Goal: Task Accomplishment & Management: Manage account settings

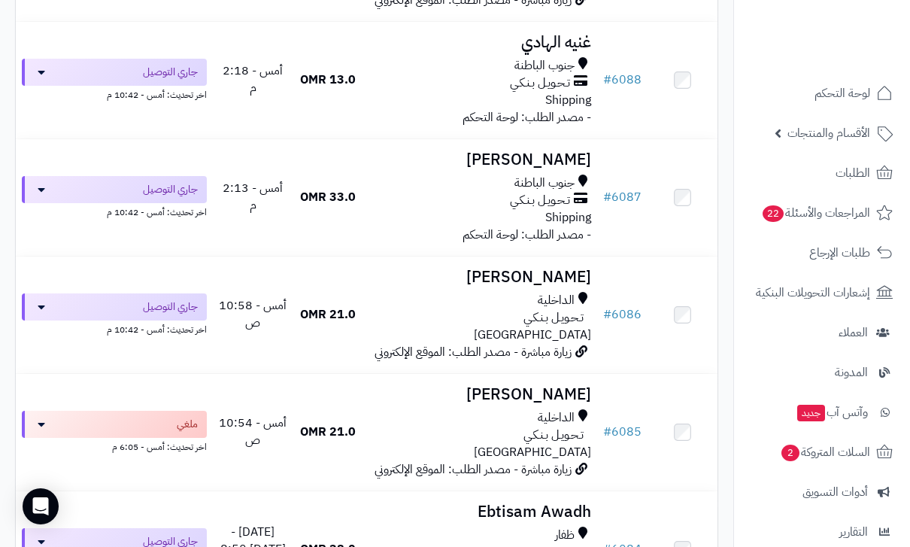
scroll to position [565, 0]
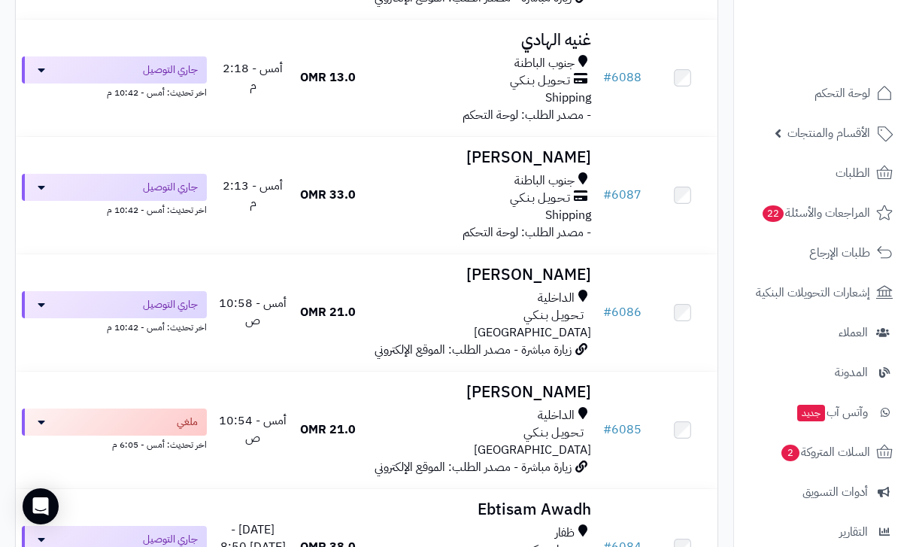
click at [816, 211] on span "المراجعات والأسئلة 22" at bounding box center [815, 212] width 109 height 21
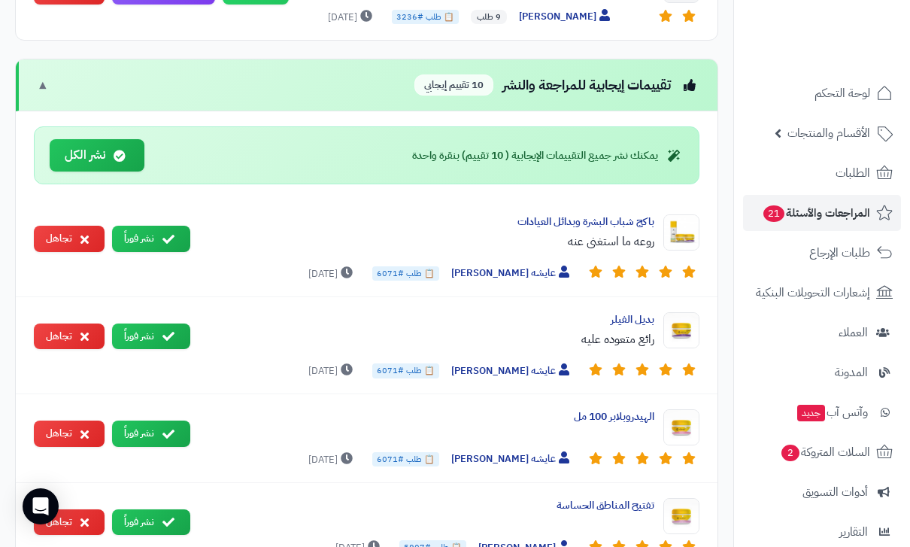
scroll to position [1562, 0]
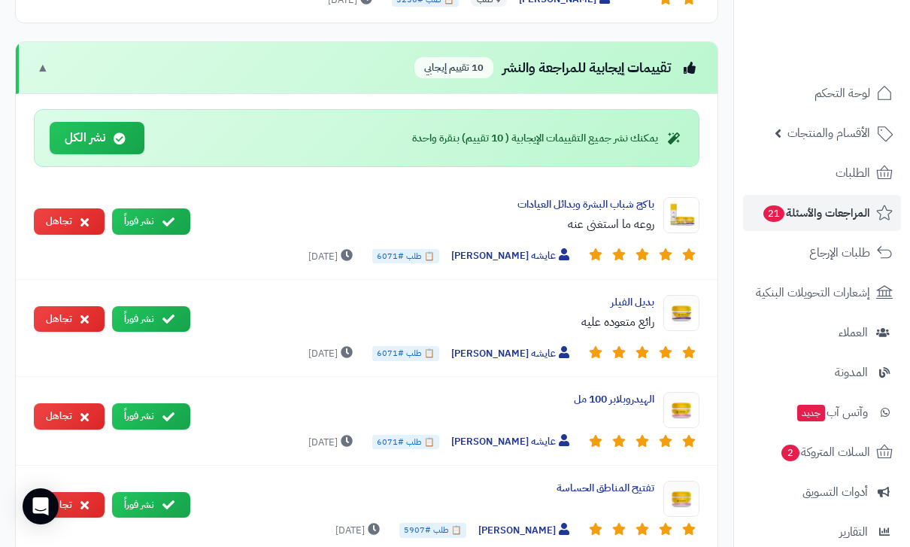
click at [160, 208] on button "نشر فوراً" at bounding box center [151, 221] width 78 height 26
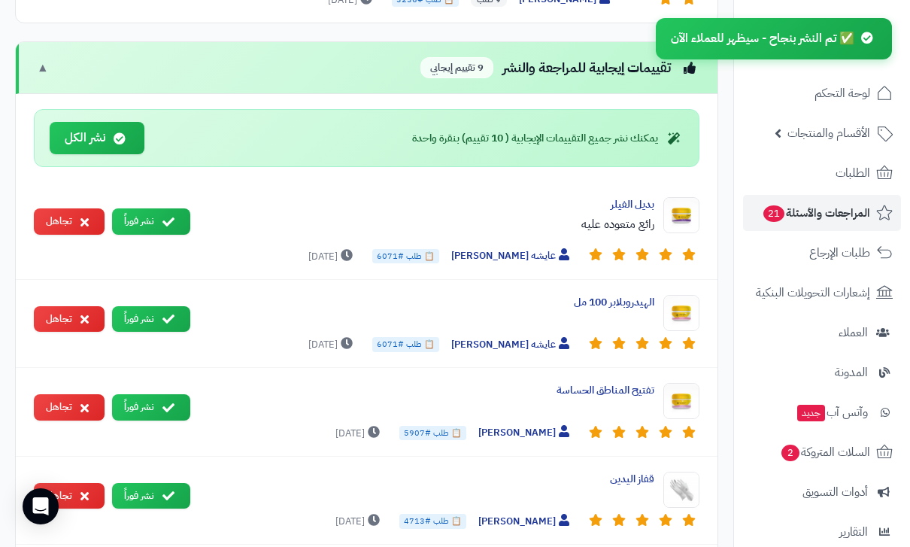
click at [159, 208] on button "نشر فوراً" at bounding box center [151, 221] width 78 height 26
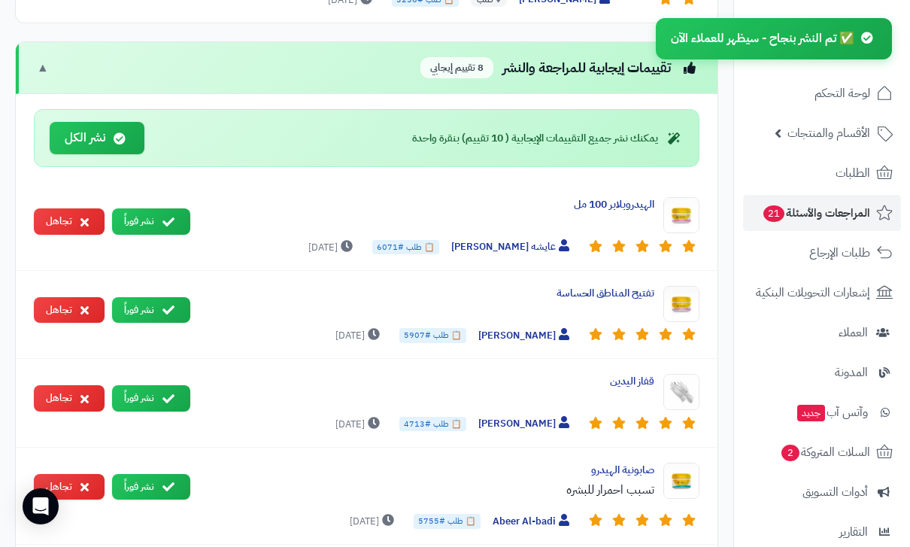
click at [155, 208] on button "نشر فوراً" at bounding box center [151, 221] width 78 height 26
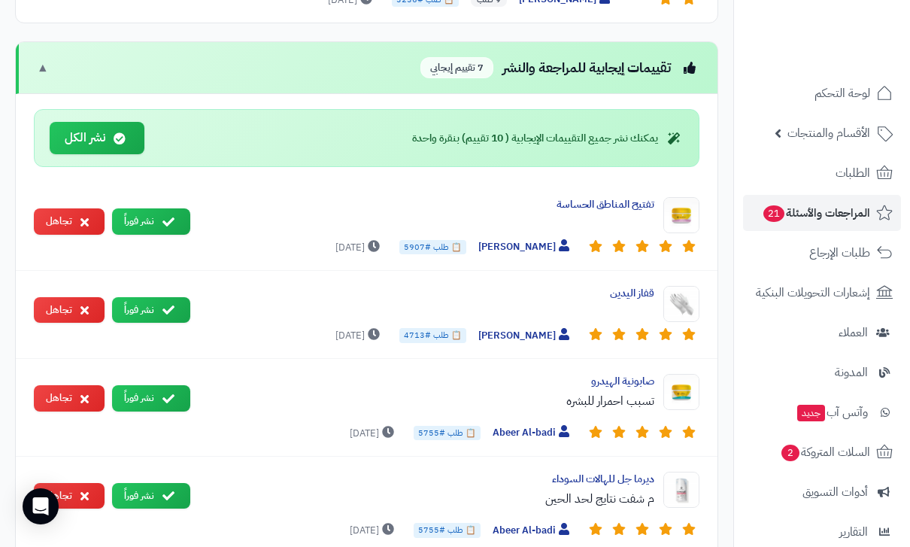
click at [156, 208] on button "نشر فوراً" at bounding box center [151, 221] width 78 height 26
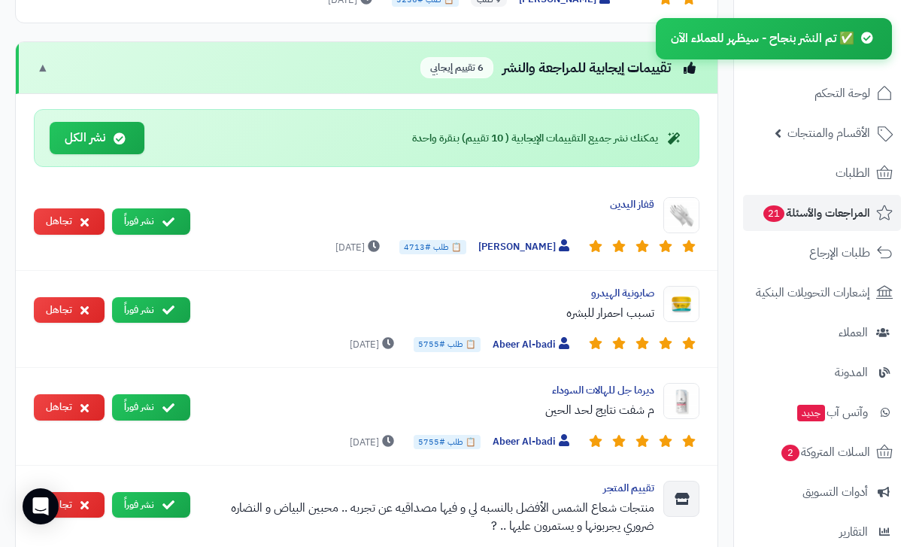
click at [153, 211] on button "نشر فوراً" at bounding box center [151, 221] width 78 height 26
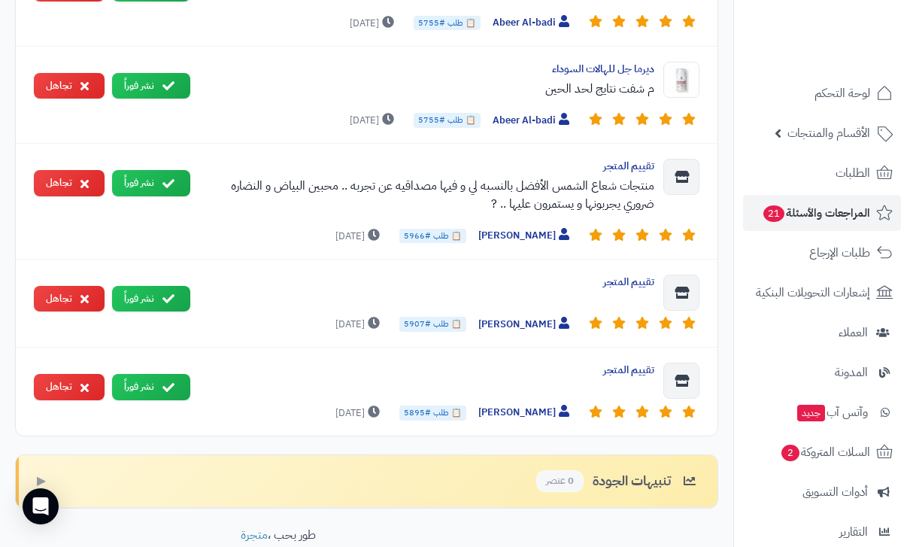
scroll to position [1787, 0]
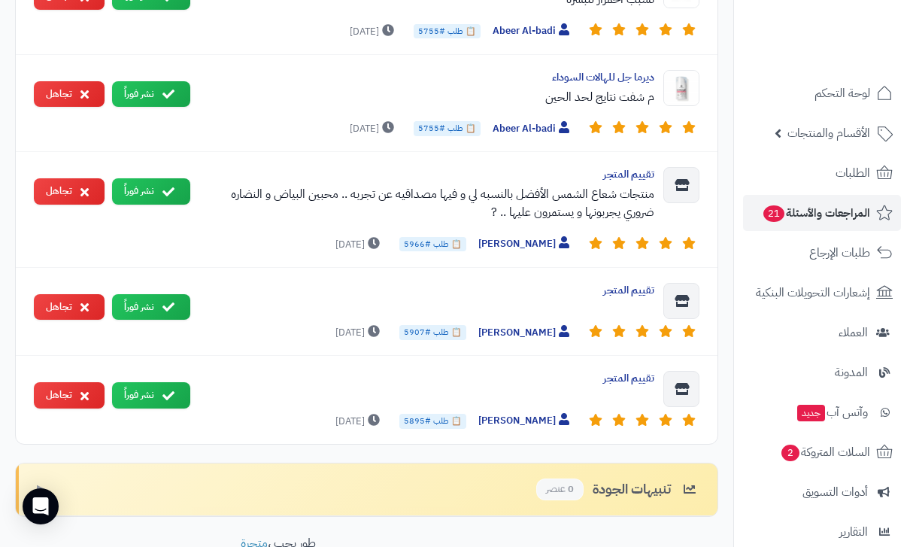
click at [164, 390] on icon at bounding box center [168, 396] width 12 height 12
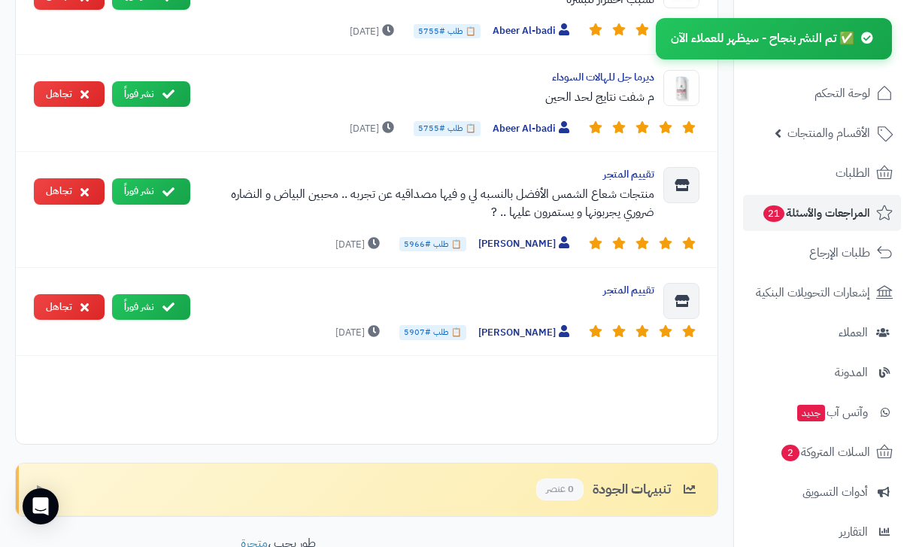
scroll to position [1724, 0]
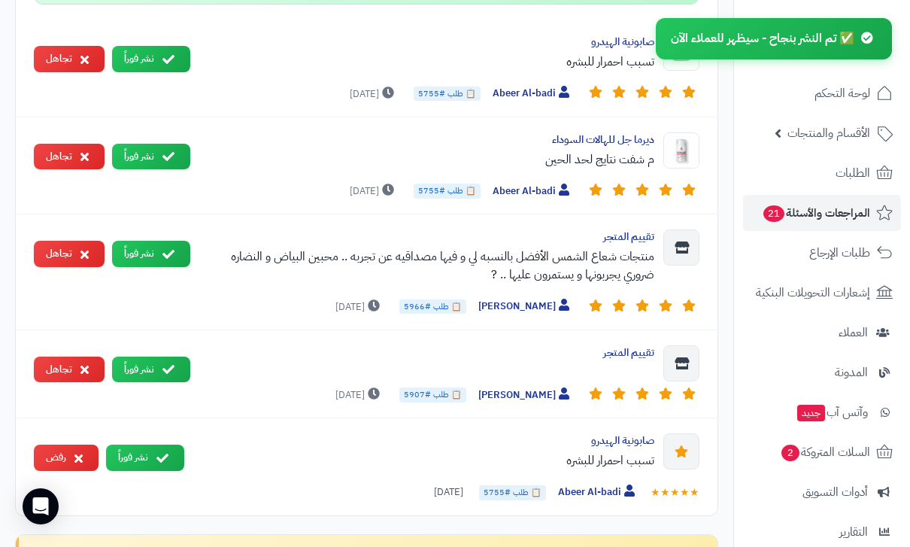
click at [150, 357] on button "نشر فوراً" at bounding box center [151, 370] width 78 height 26
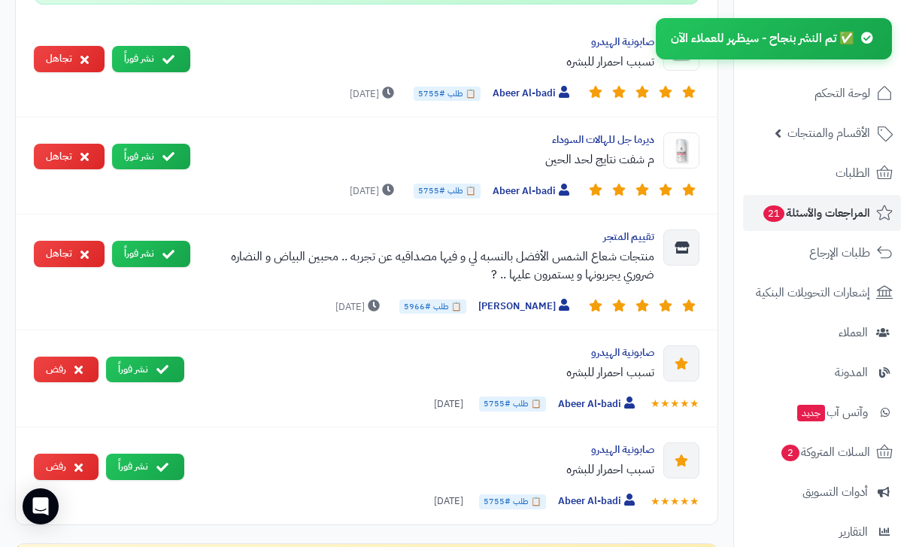
click at [157, 241] on button "نشر فوراً" at bounding box center [151, 254] width 78 height 26
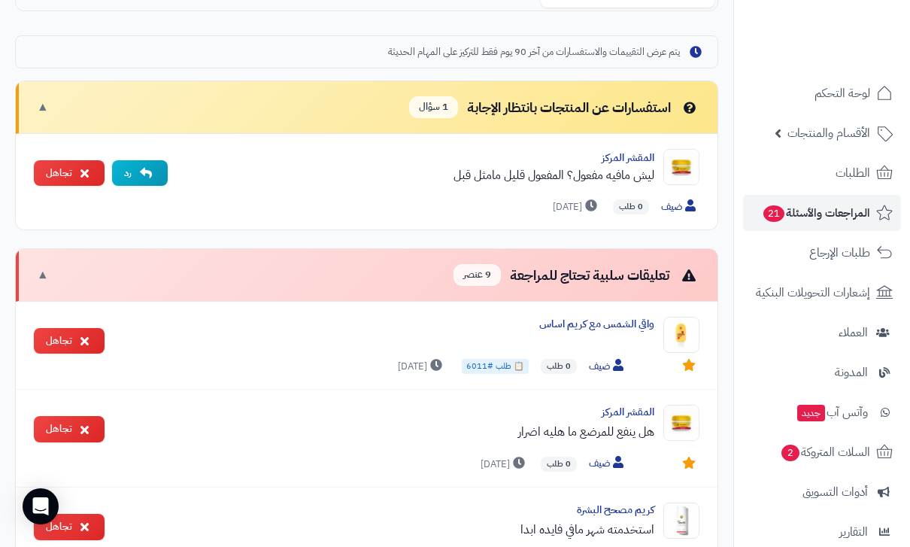
scroll to position [433, 0]
click at [829, 133] on span "الأقسام والمنتجات" at bounding box center [829, 133] width 83 height 21
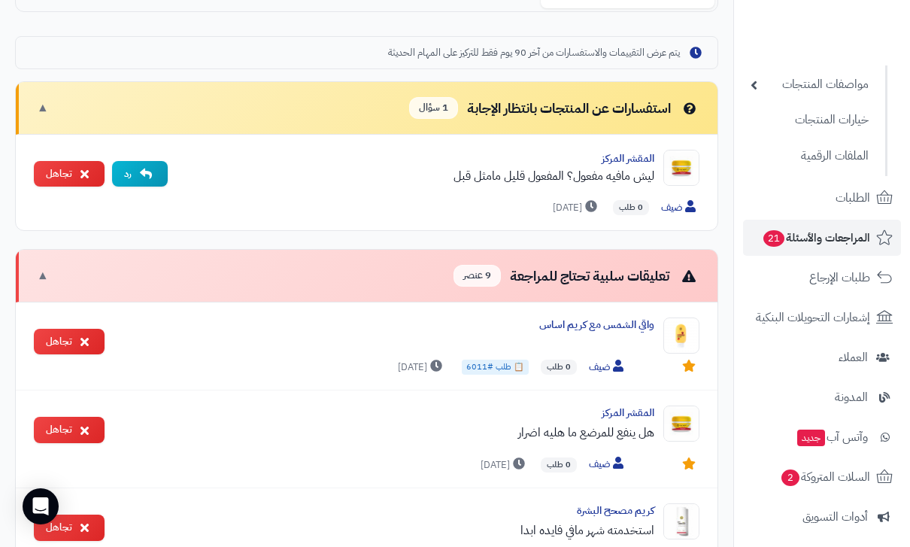
scroll to position [206, 0]
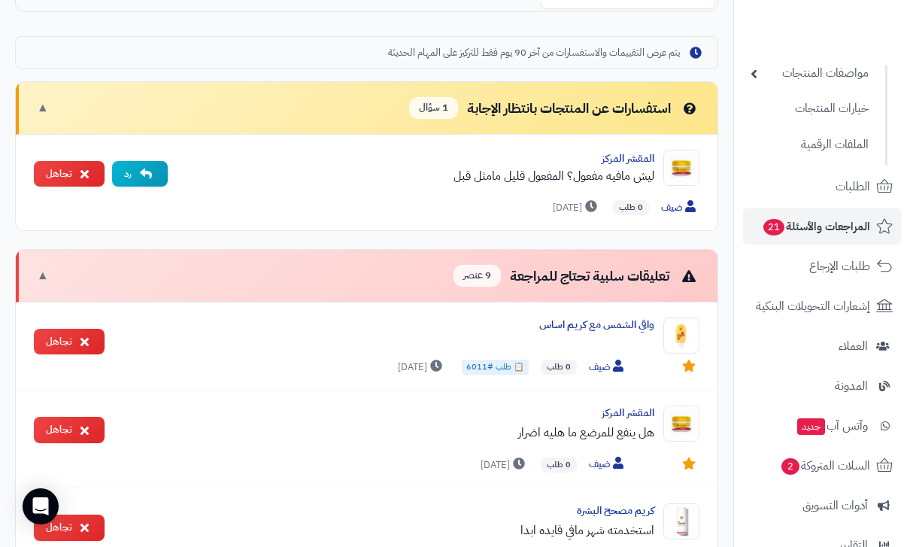
click at [849, 300] on span "إشعارات التحويلات البنكية" at bounding box center [813, 306] width 114 height 21
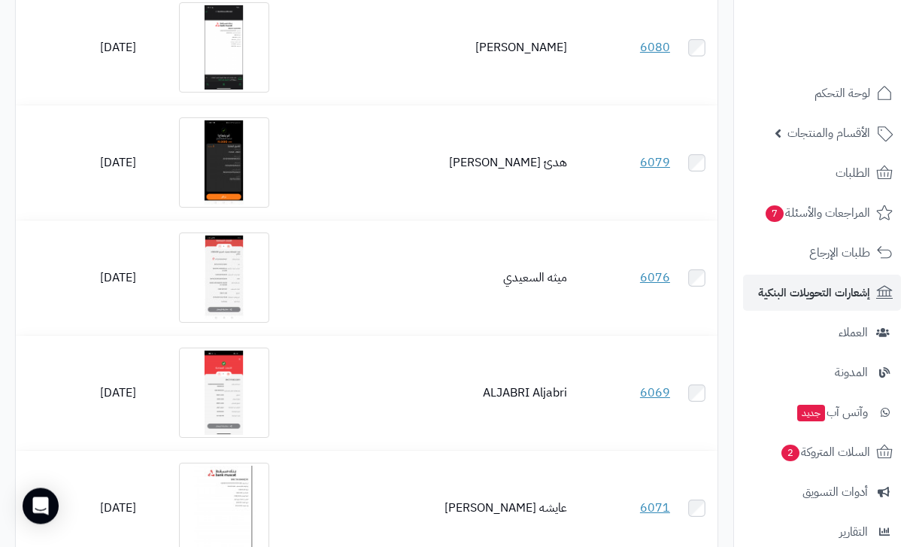
scroll to position [535, 0]
